Goal: Information Seeking & Learning: Learn about a topic

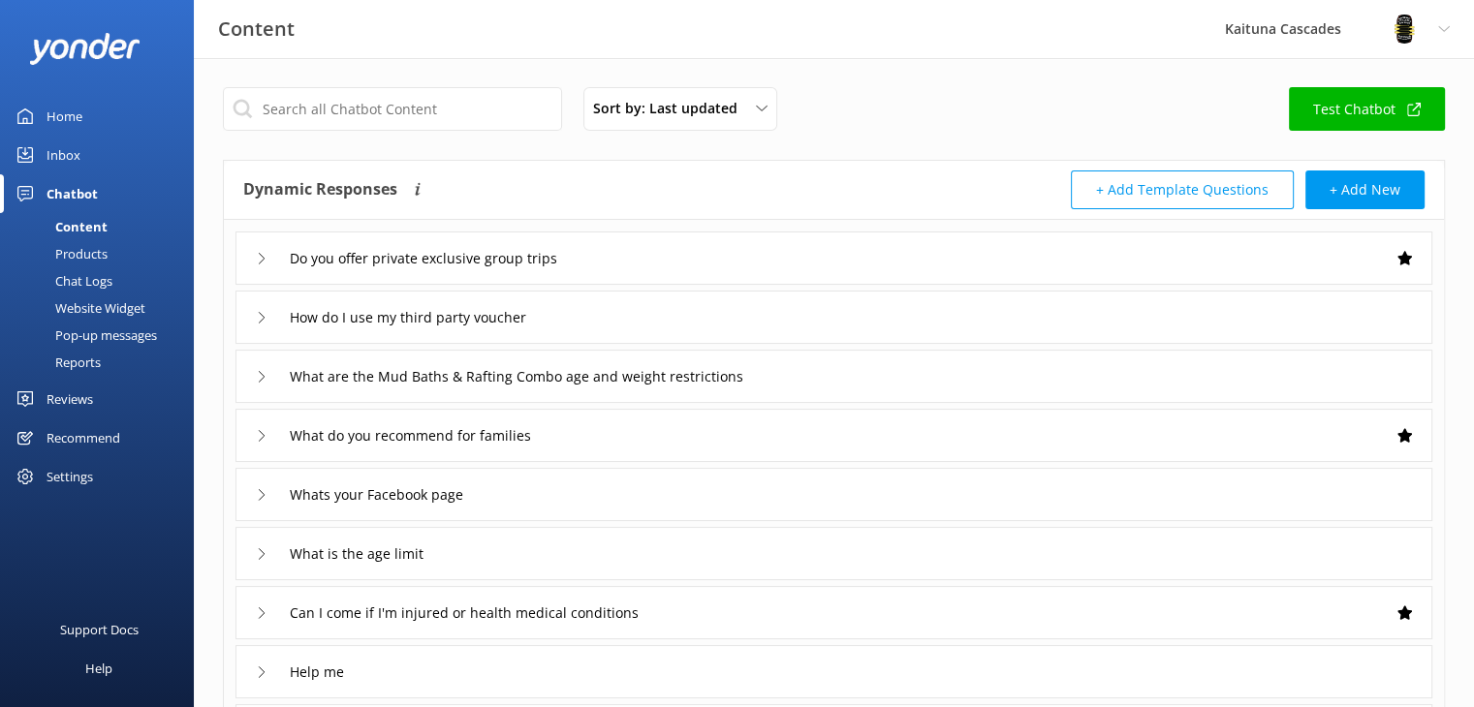
click at [70, 121] on div "Home" at bounding box center [65, 116] width 36 height 39
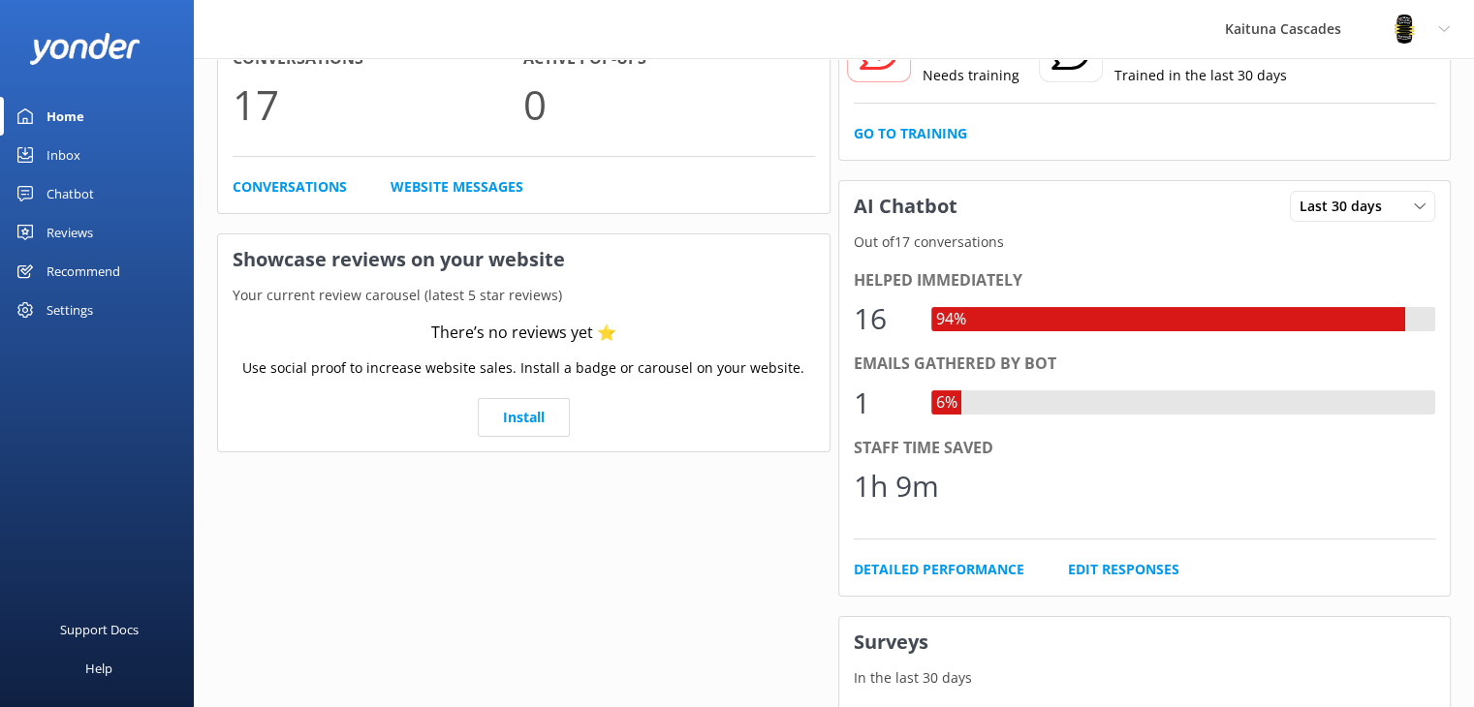
scroll to position [97, 0]
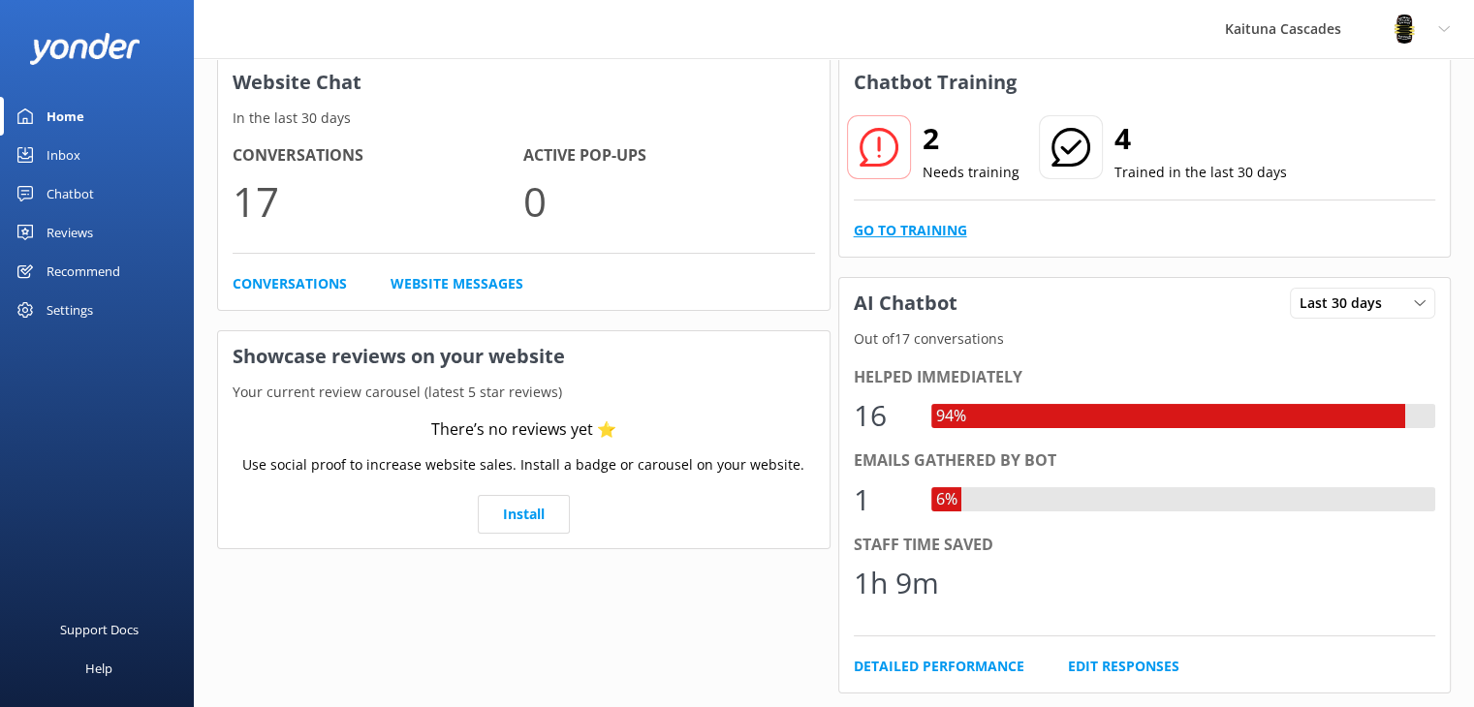
click at [911, 234] on link "Go to Training" at bounding box center [910, 230] width 113 height 21
